Goal: Task Accomplishment & Management: Use online tool/utility

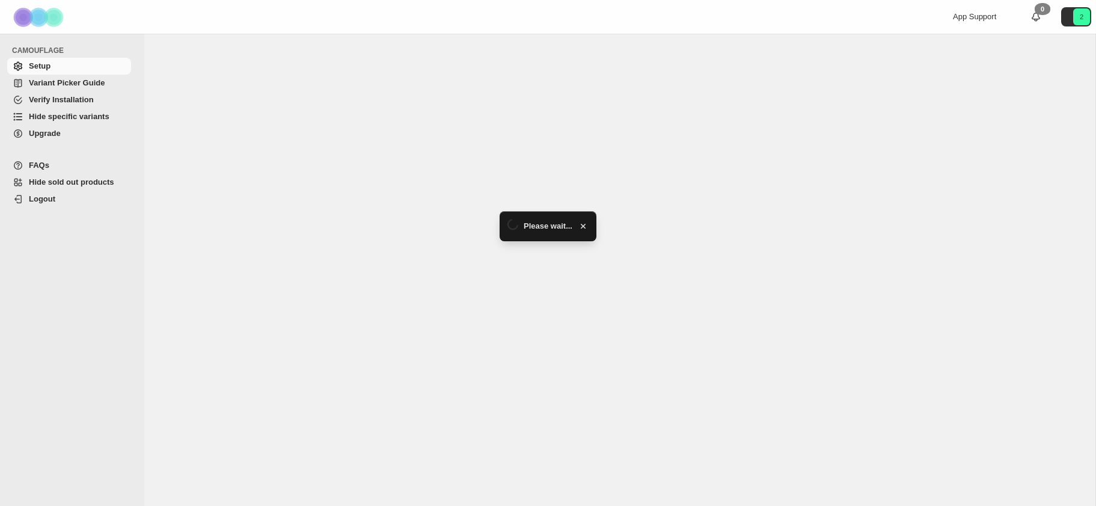
select select "******"
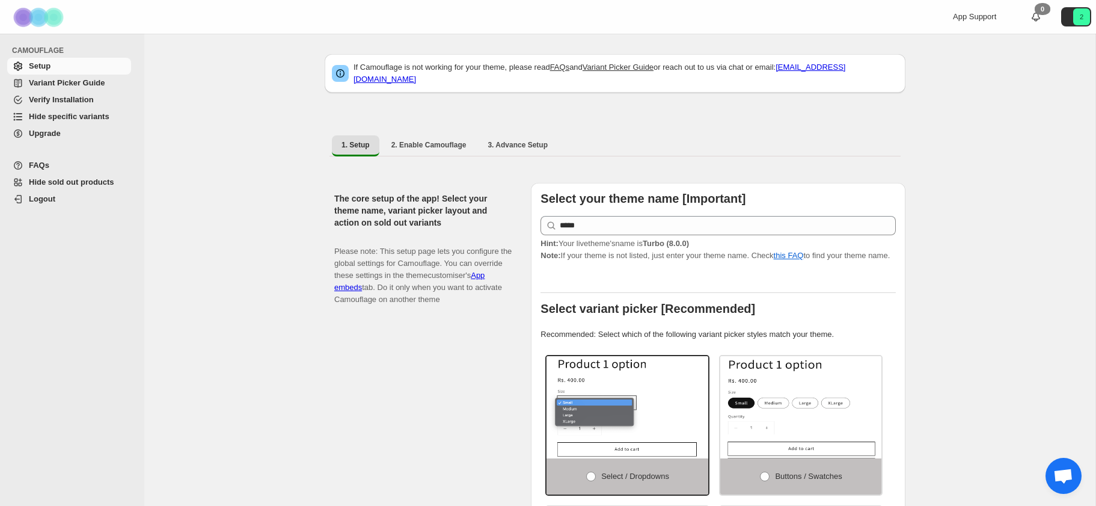
click at [70, 116] on span "Hide specific variants" at bounding box center [69, 116] width 81 height 9
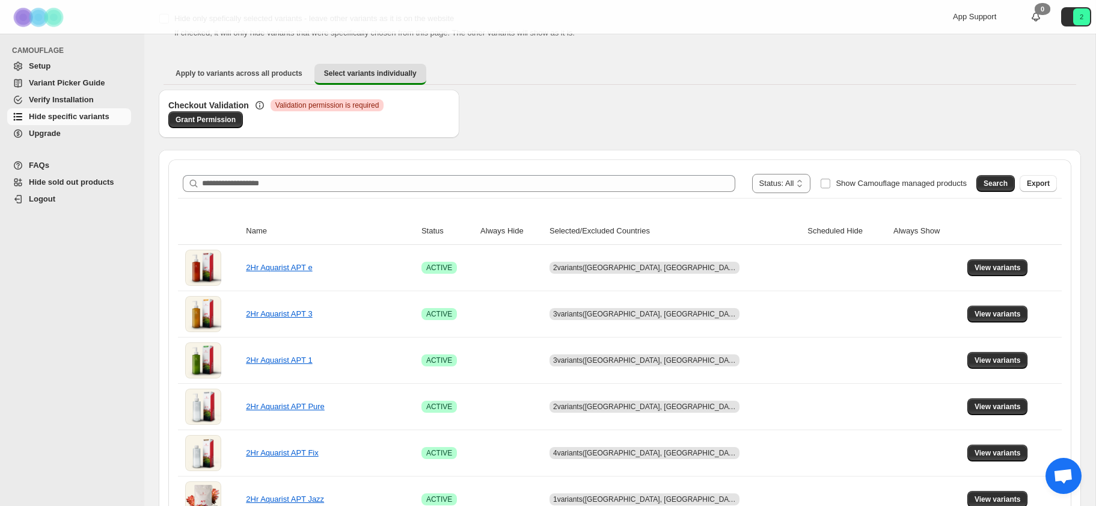
scroll to position [111, 0]
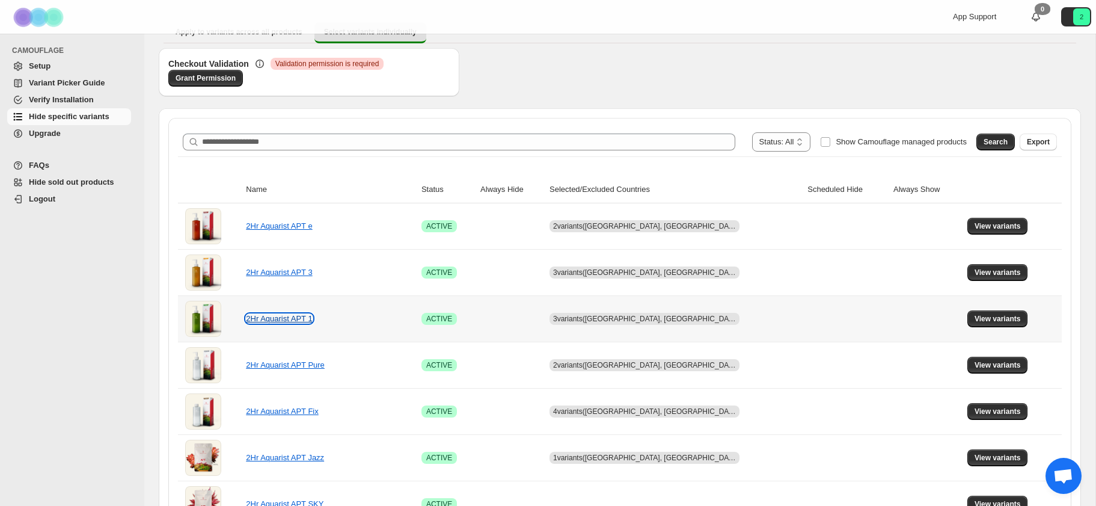
click at [276, 316] on link "2Hr Aquarist APT 1" at bounding box center [279, 318] width 66 height 9
click at [994, 323] on span "View variants" at bounding box center [997, 319] width 46 height 10
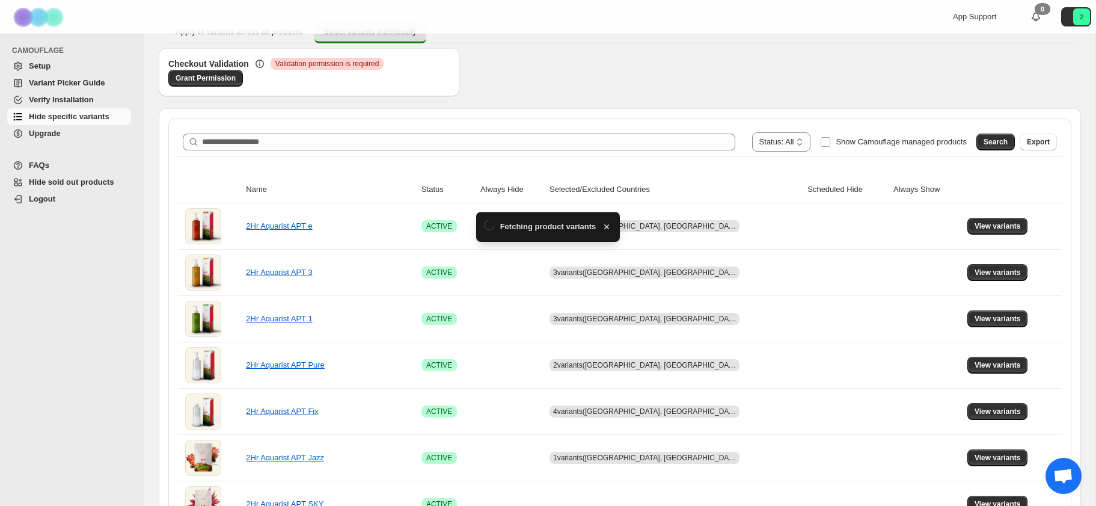
scroll to position [0, 0]
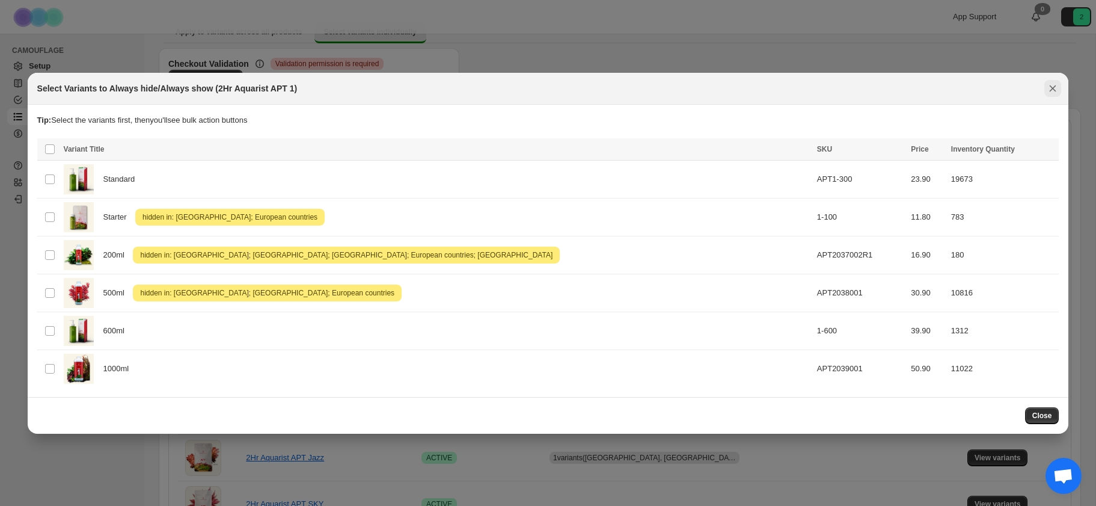
click at [1049, 88] on icon "Close" at bounding box center [1053, 88] width 12 height 12
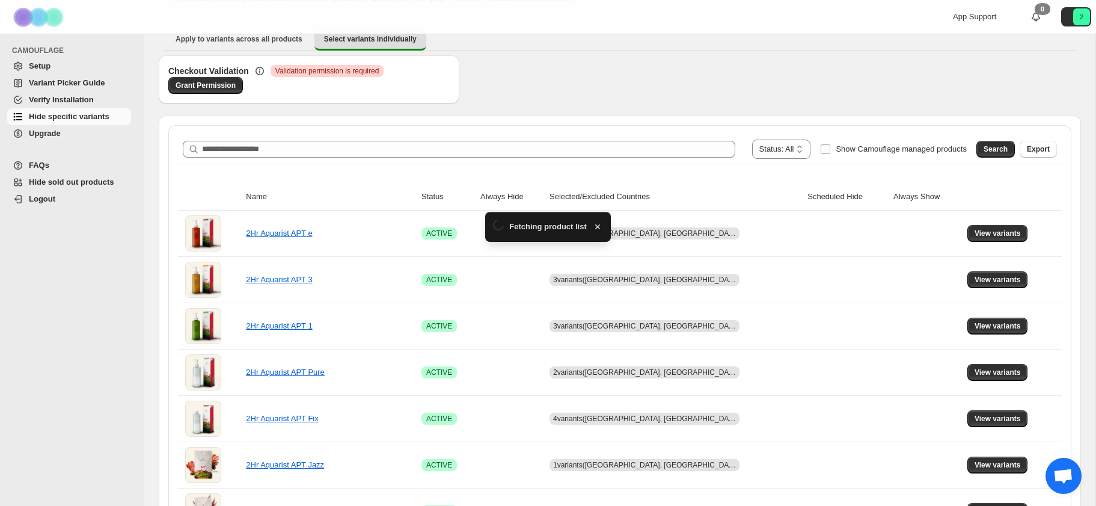
scroll to position [111, 0]
